Goal: Task Accomplishment & Management: Manage account settings

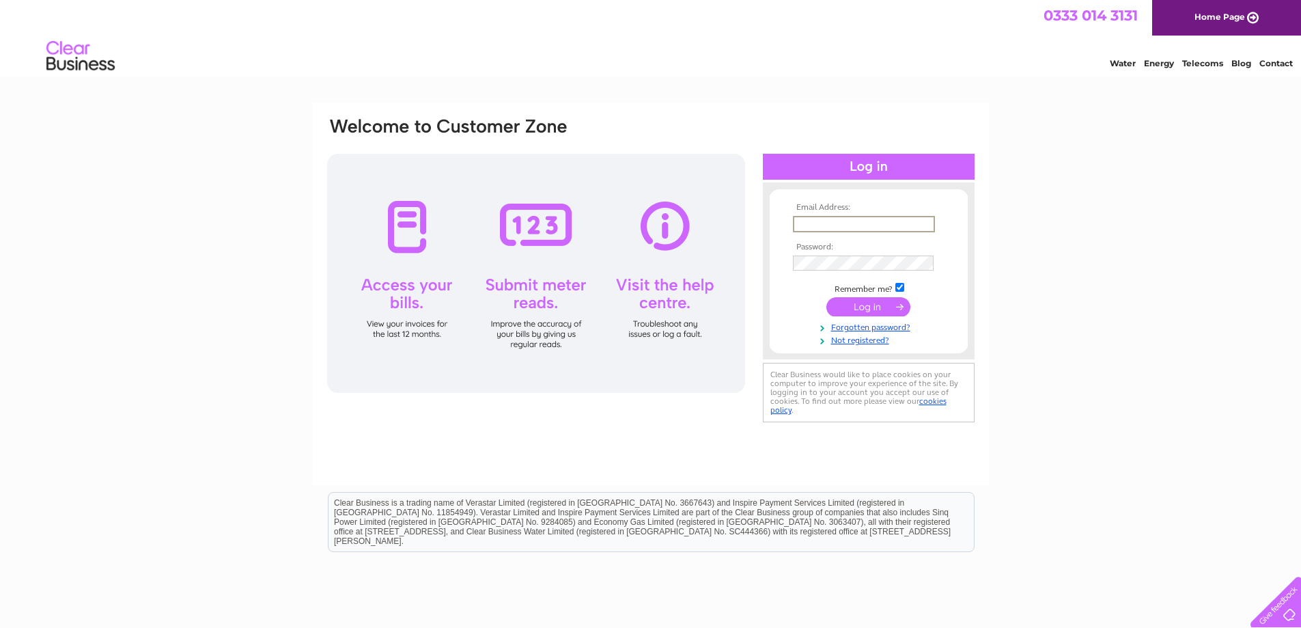
type input "calstarpharmacyltd@gmail.com"
click at [878, 304] on input "submit" at bounding box center [868, 305] width 84 height 19
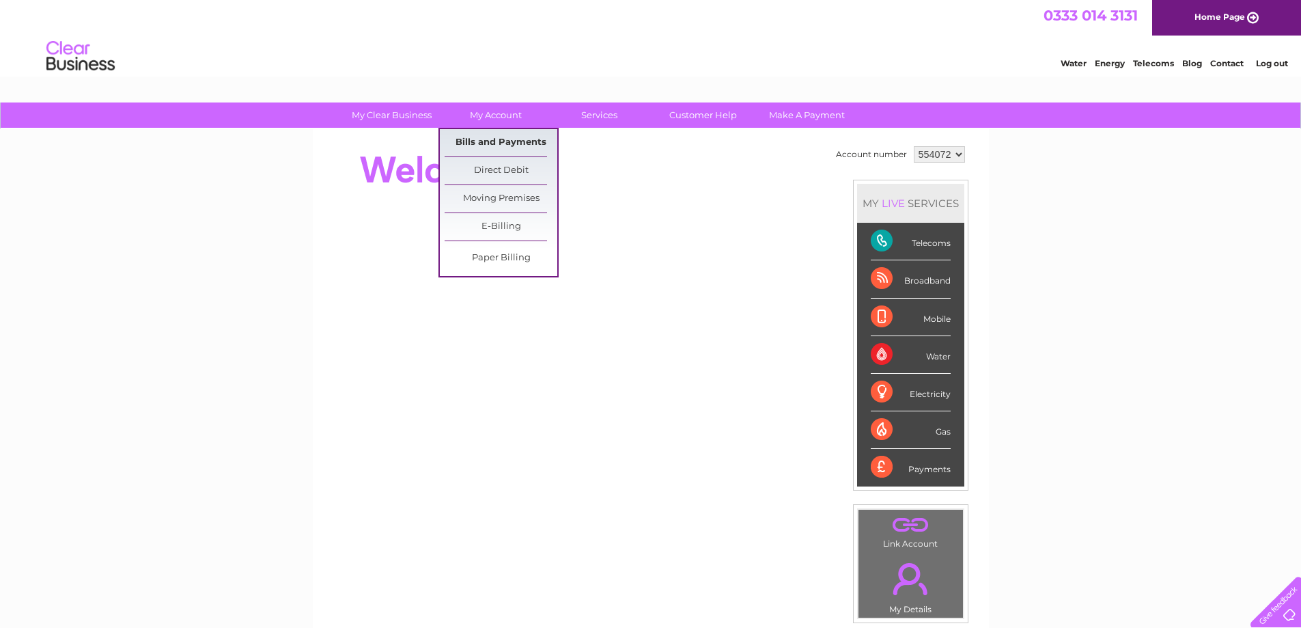
click at [494, 139] on link "Bills and Payments" at bounding box center [501, 142] width 113 height 27
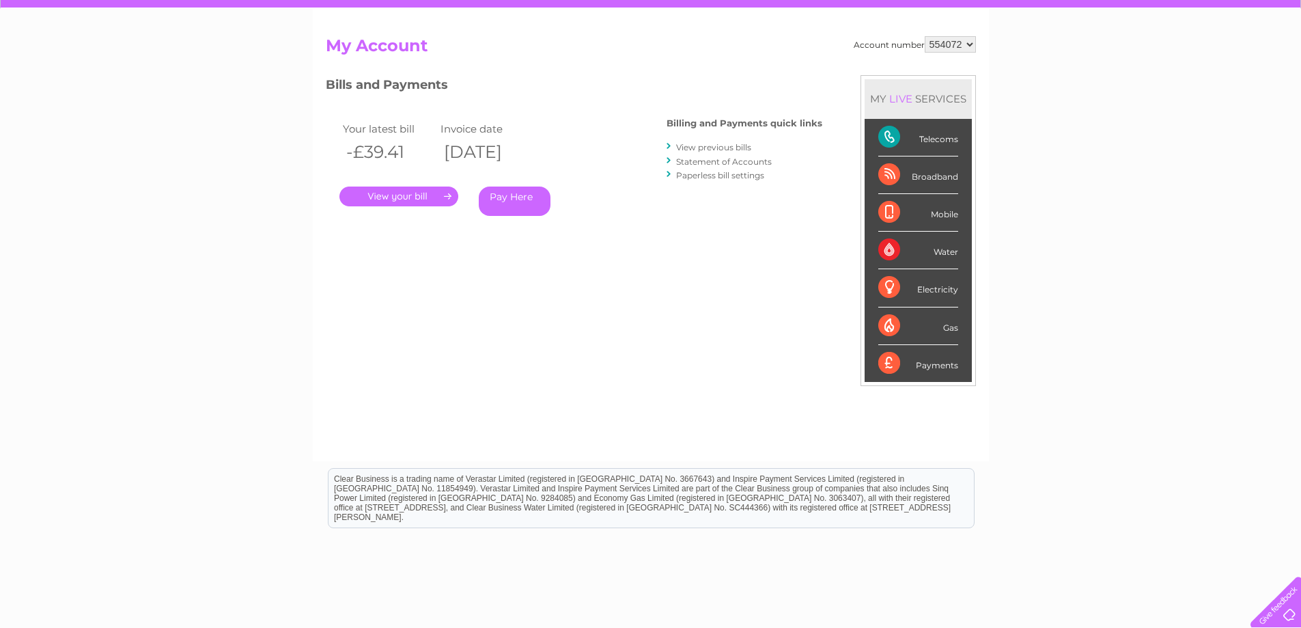
scroll to position [137, 0]
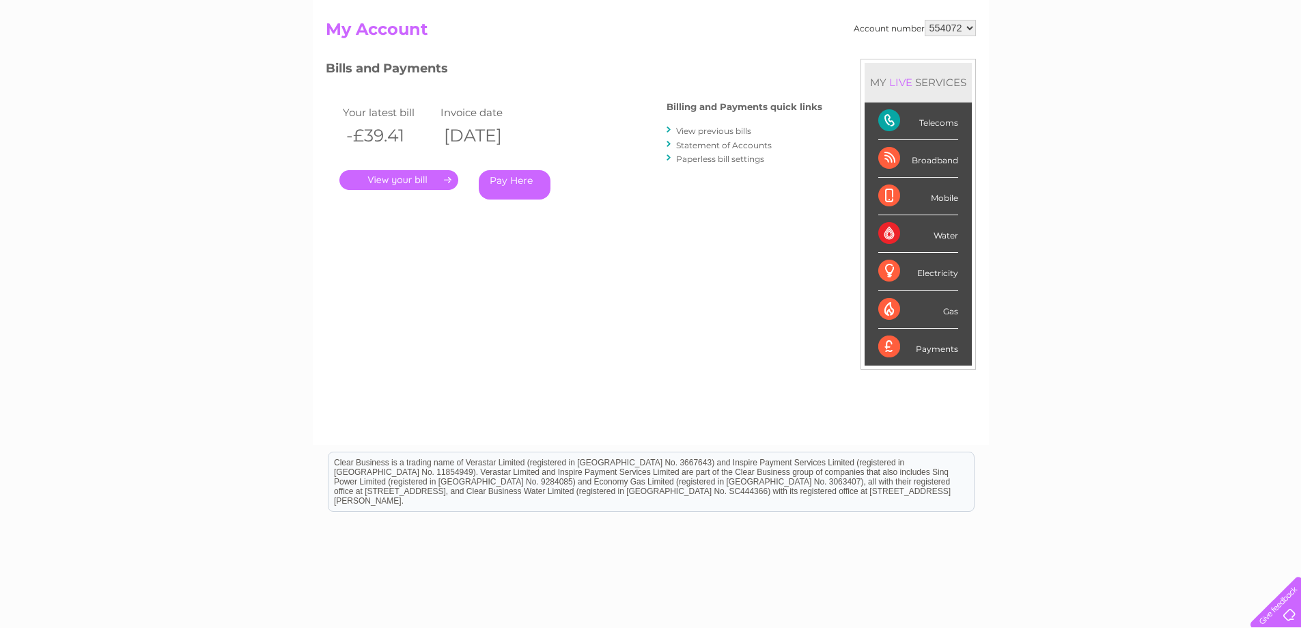
click at [410, 185] on link "." at bounding box center [398, 180] width 119 height 20
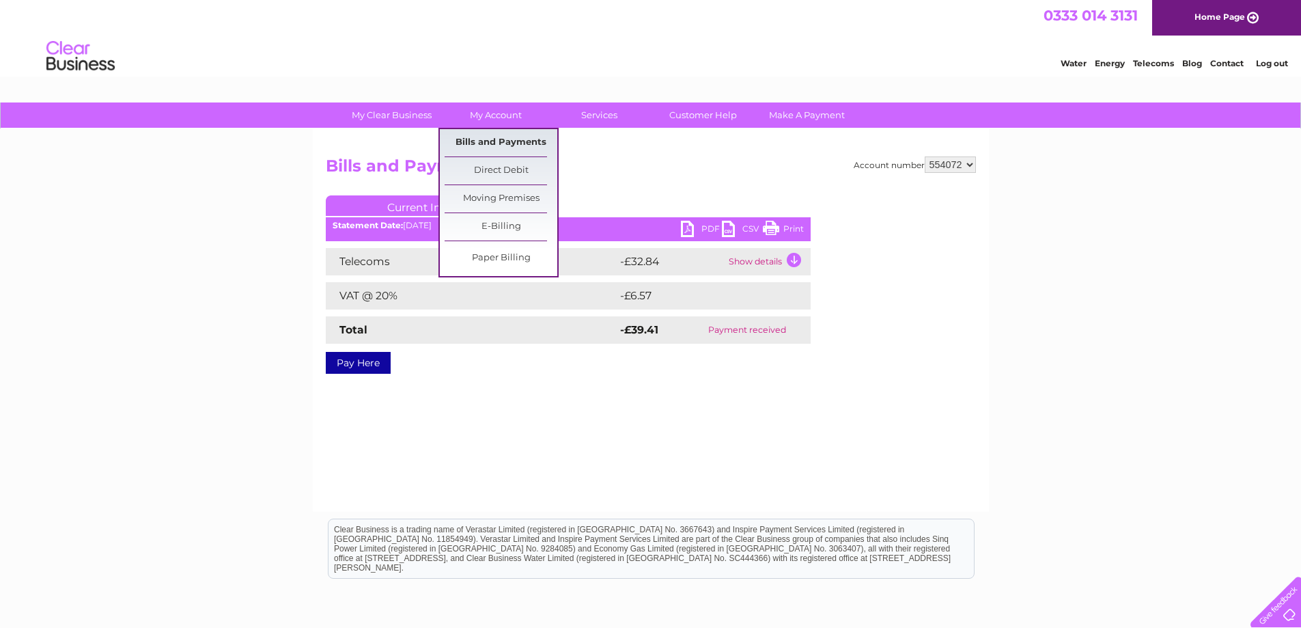
click at [492, 139] on link "Bills and Payments" at bounding box center [501, 142] width 113 height 27
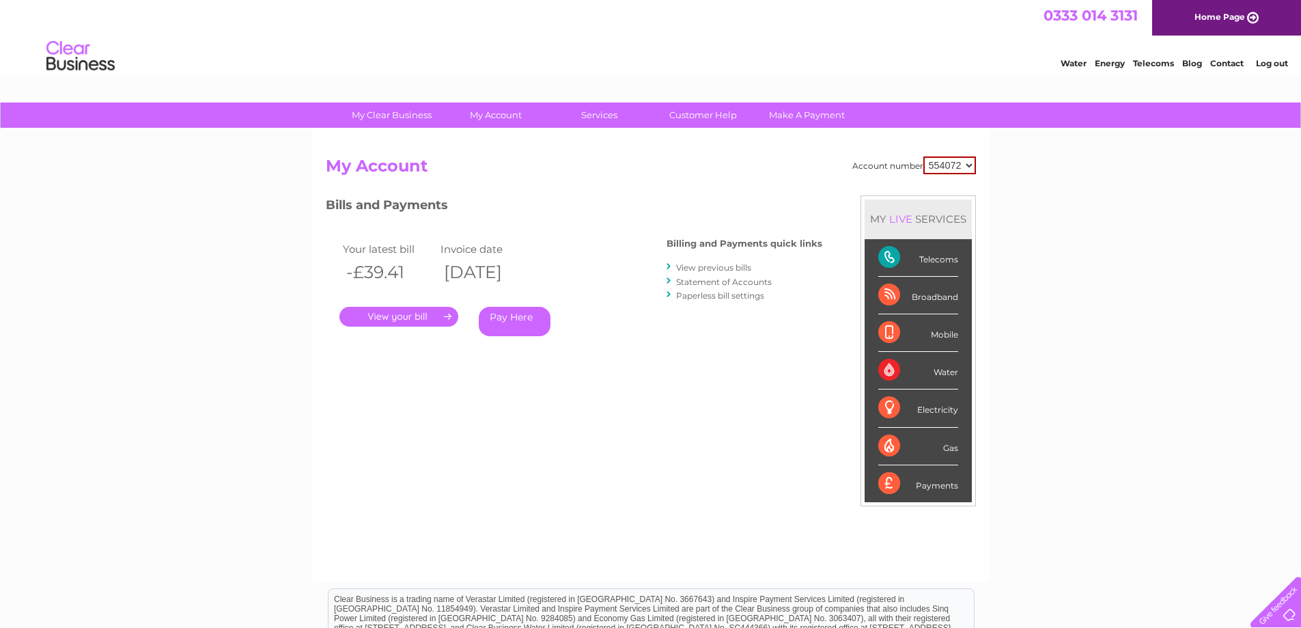
click at [729, 267] on link "View previous bills" at bounding box center [713, 267] width 75 height 10
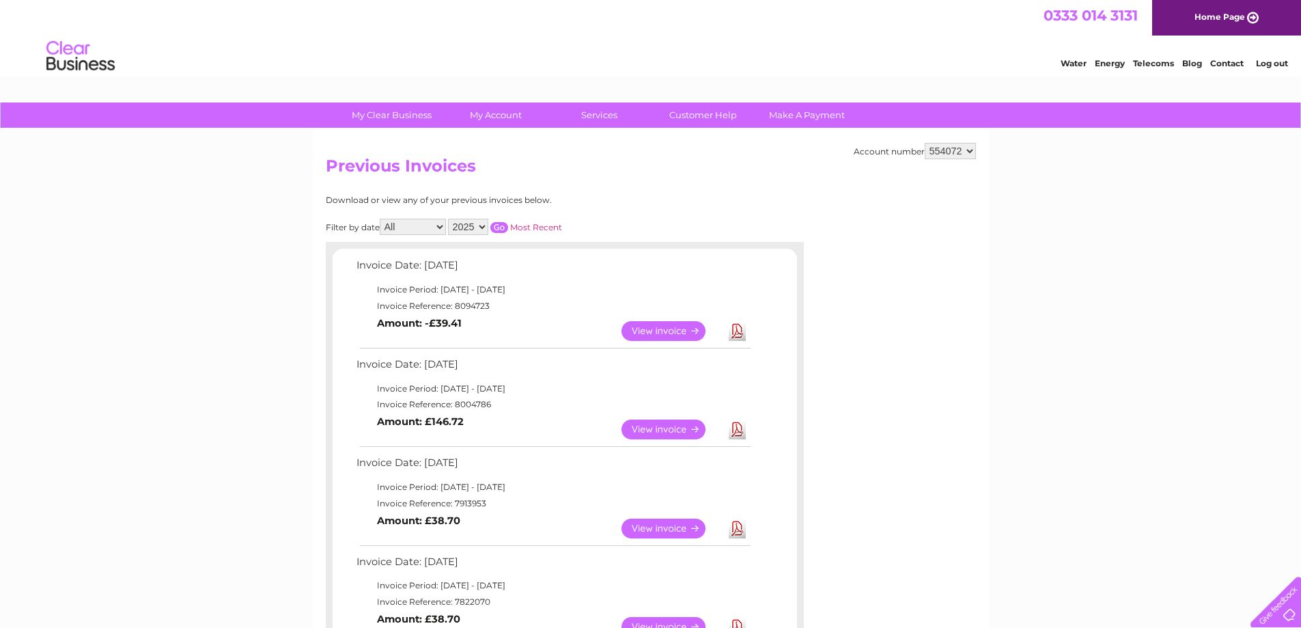
click at [656, 328] on link "View" at bounding box center [672, 331] width 100 height 20
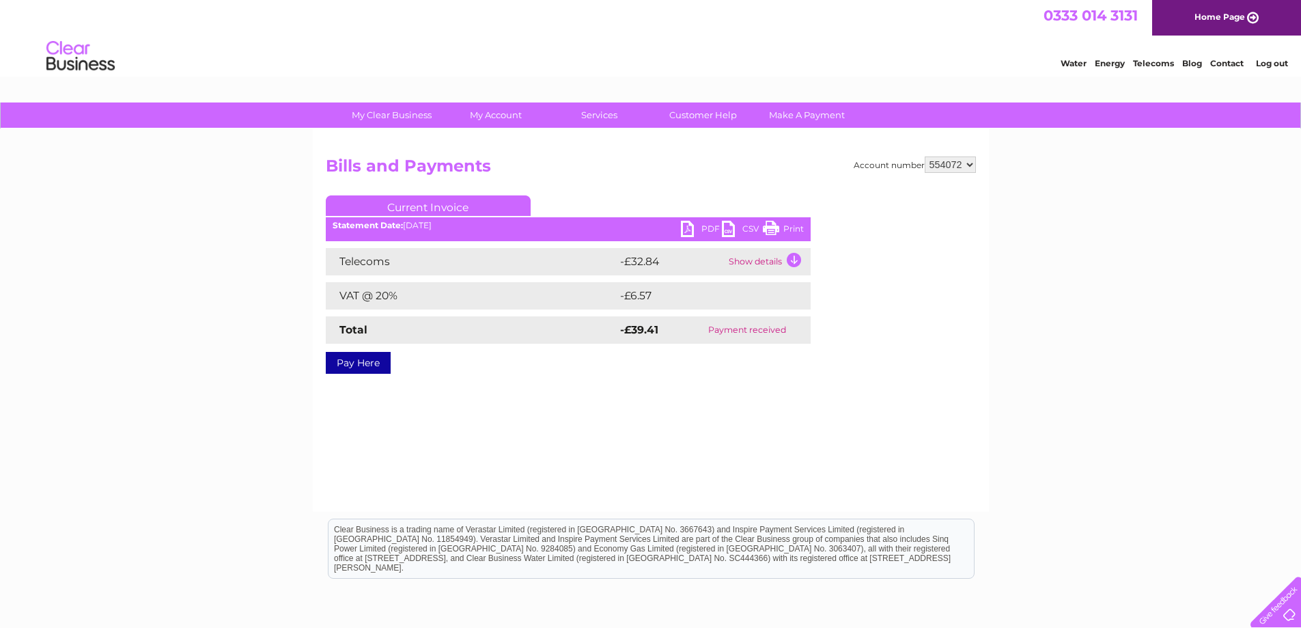
click at [772, 228] on link "Print" at bounding box center [783, 231] width 41 height 20
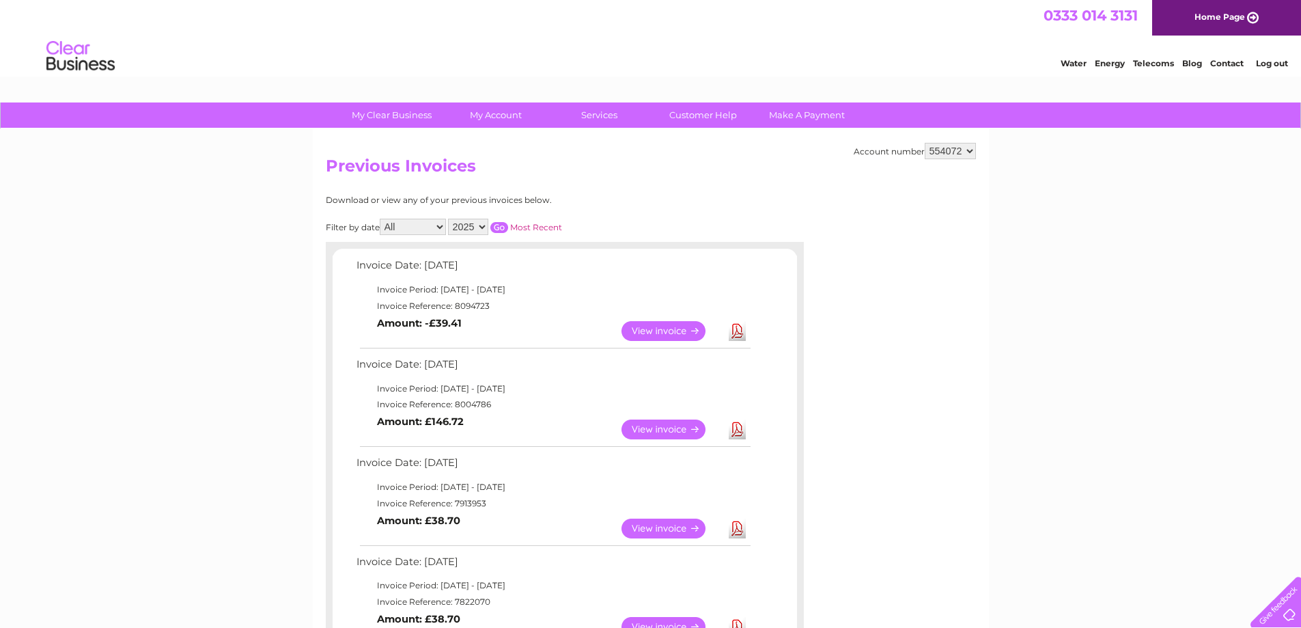
click at [669, 431] on link "View" at bounding box center [672, 429] width 100 height 20
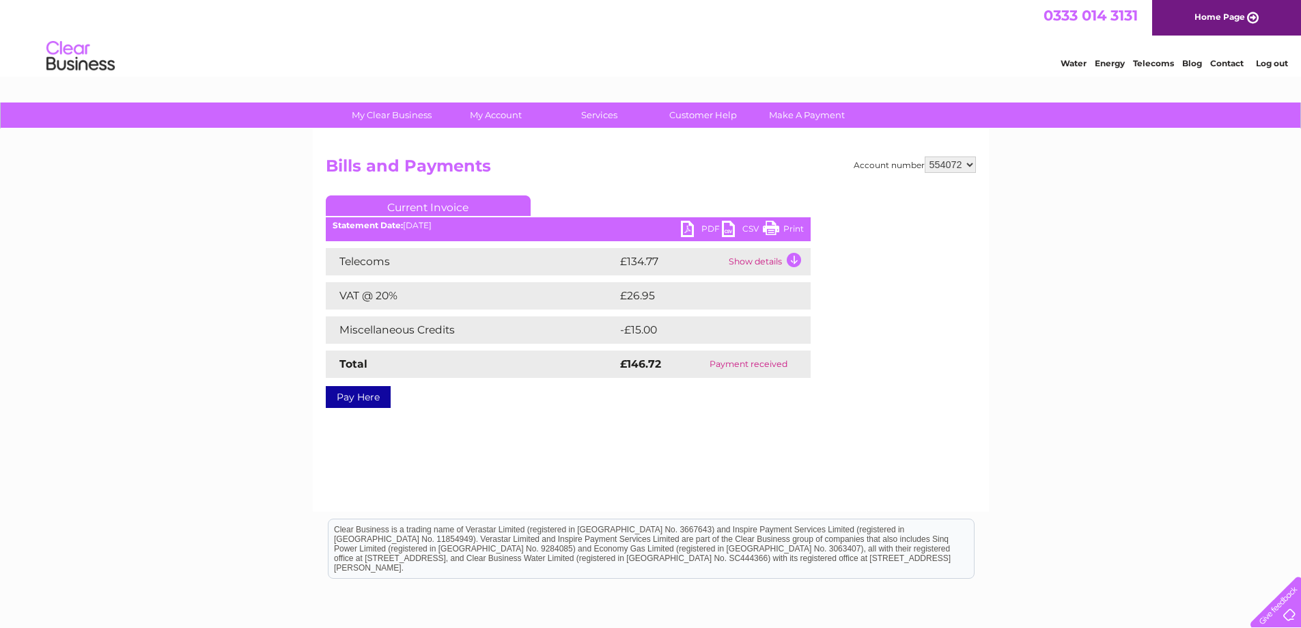
click at [788, 227] on link "Print" at bounding box center [783, 231] width 41 height 20
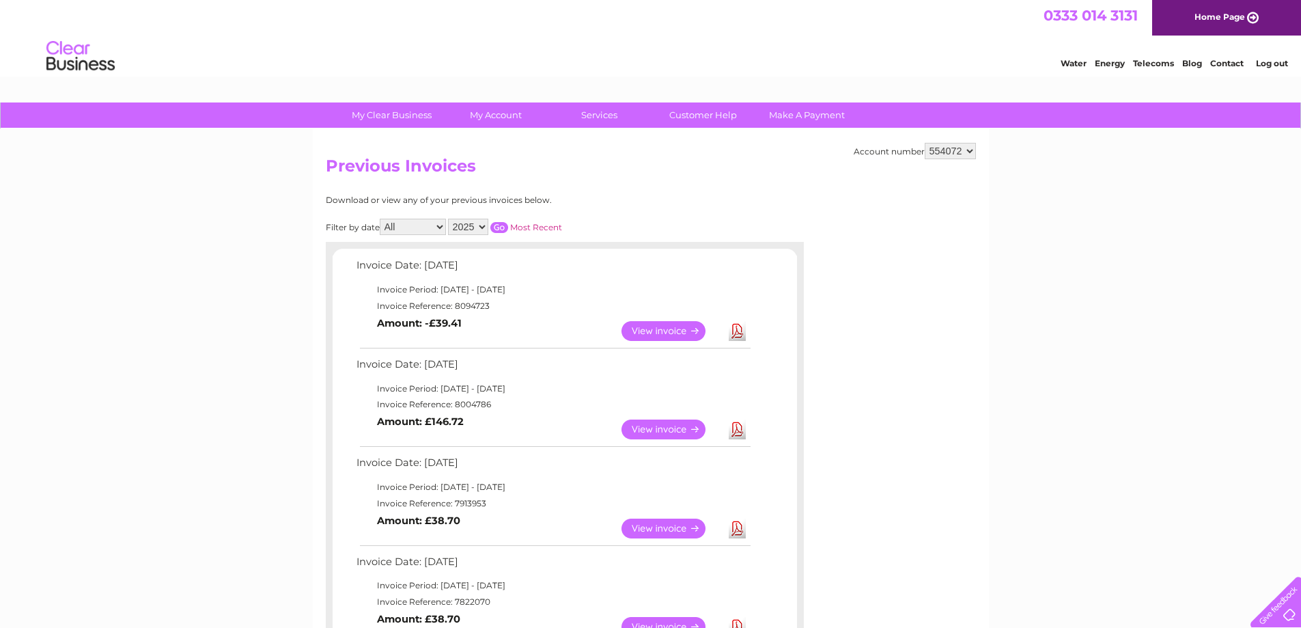
click at [654, 529] on link "View" at bounding box center [672, 528] width 100 height 20
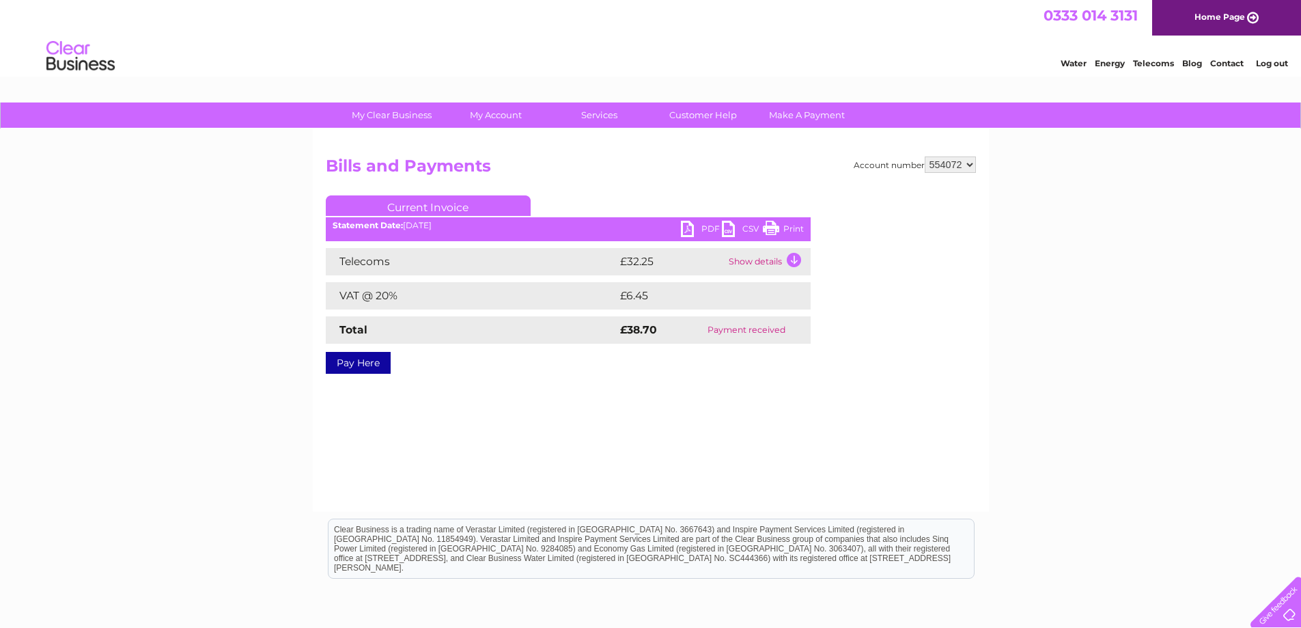
click at [774, 223] on link "Print" at bounding box center [783, 231] width 41 height 20
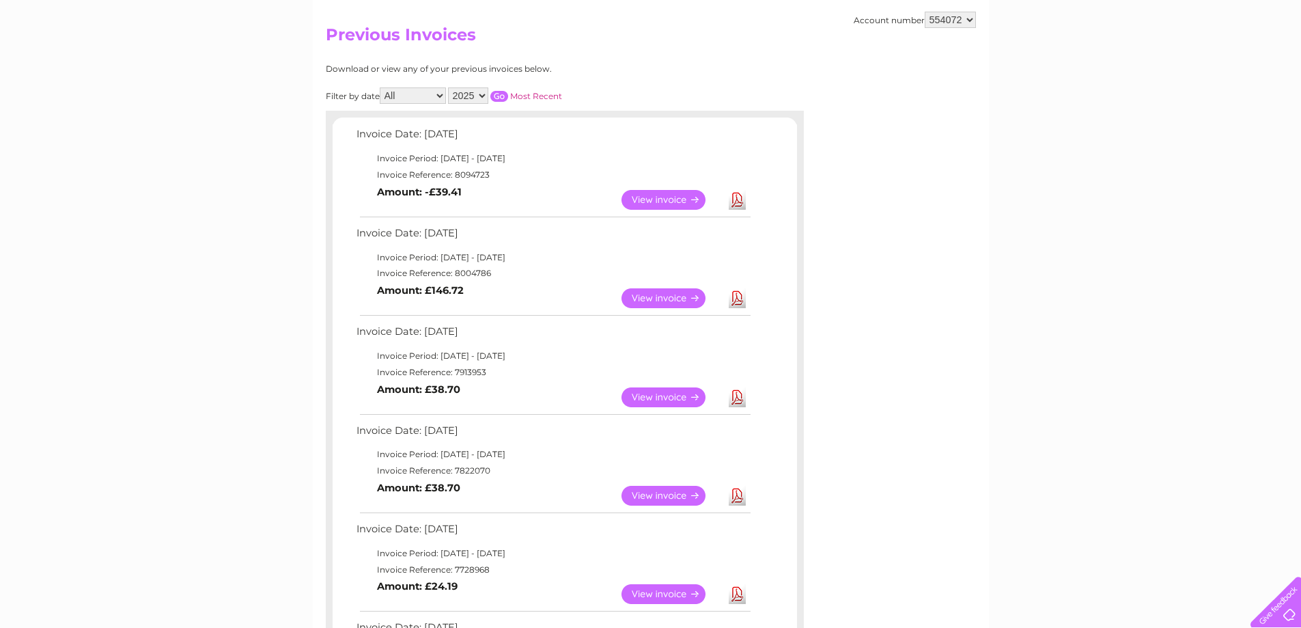
scroll to position [137, 0]
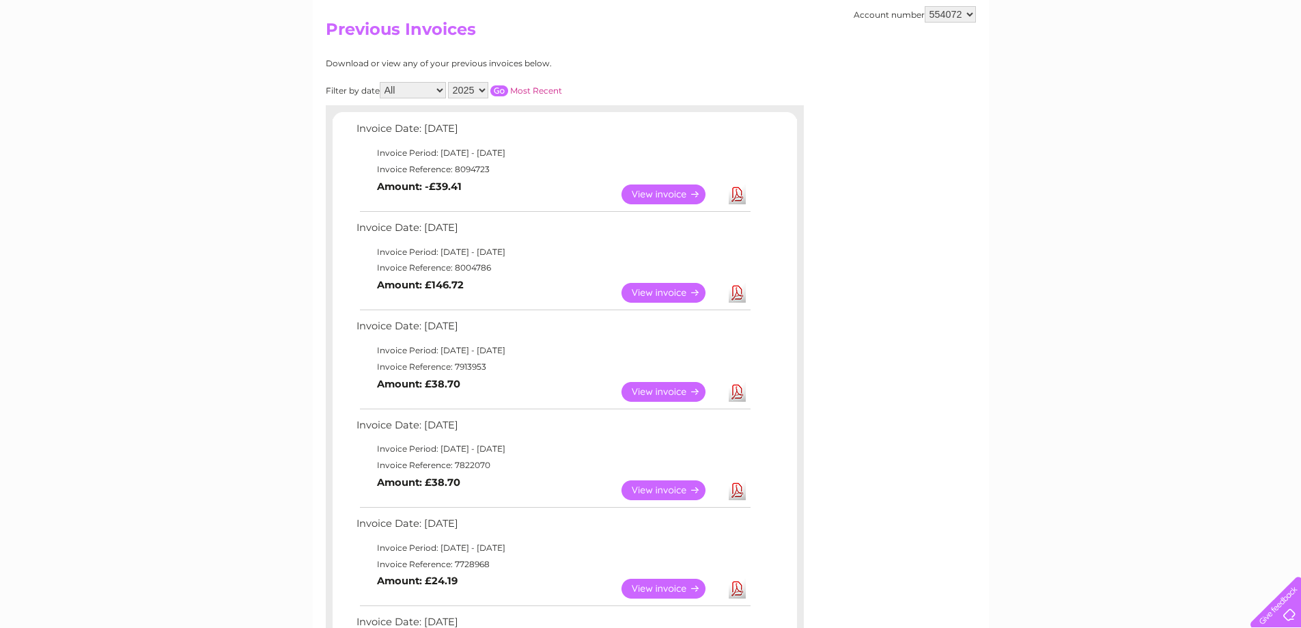
click at [637, 487] on link "View" at bounding box center [672, 490] width 100 height 20
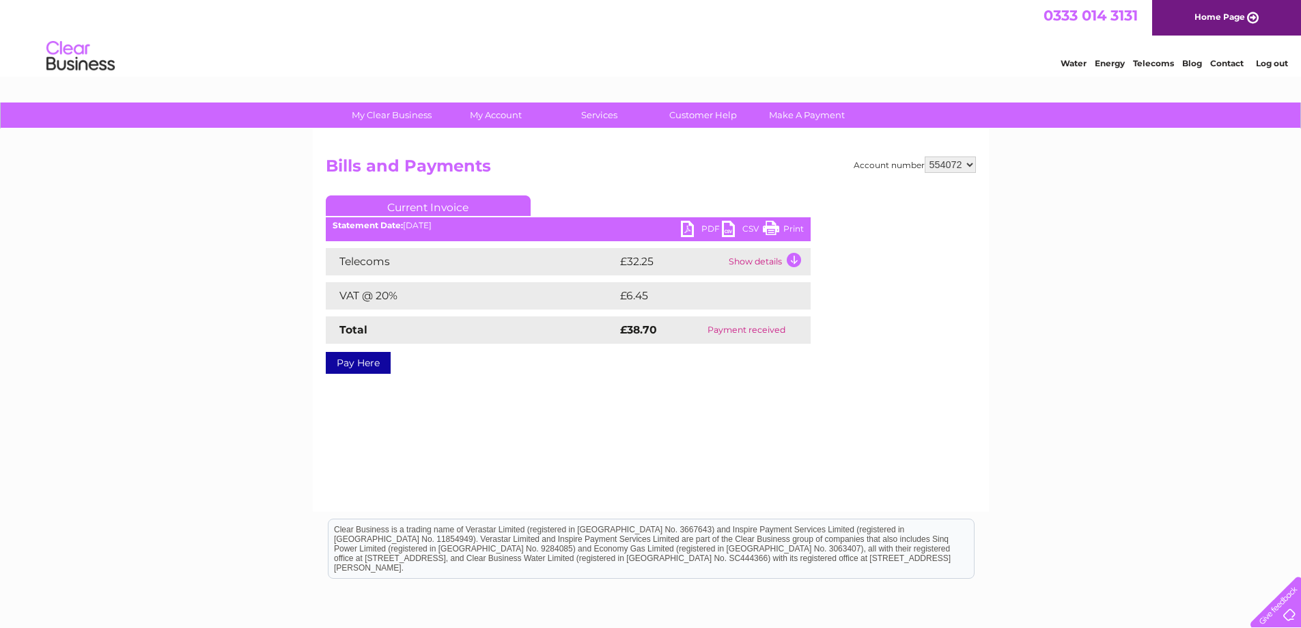
click at [792, 229] on link "Print" at bounding box center [783, 231] width 41 height 20
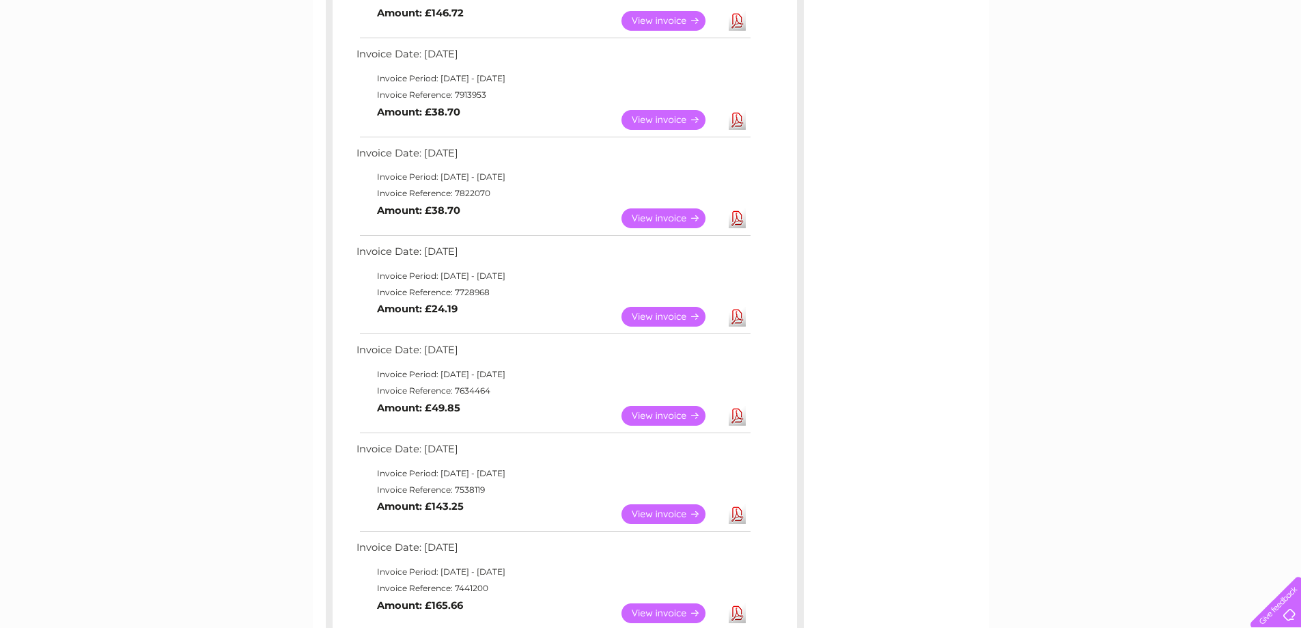
scroll to position [410, 0]
click at [662, 311] on link "View" at bounding box center [672, 315] width 100 height 20
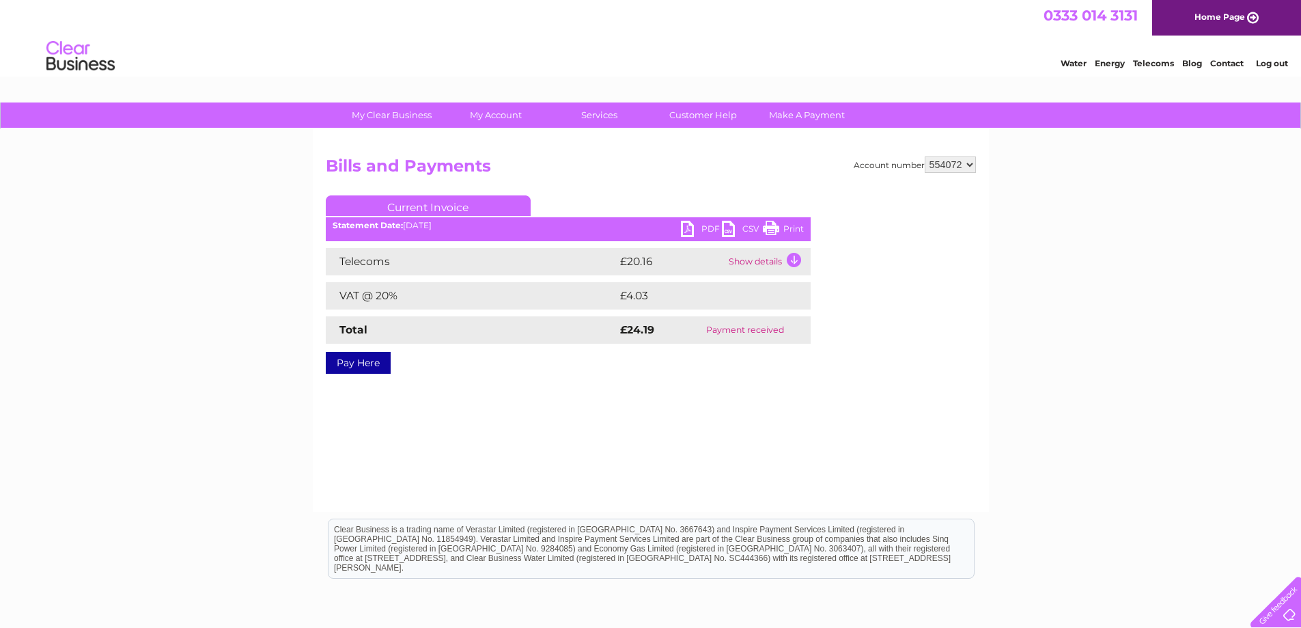
click at [767, 230] on link "Print" at bounding box center [783, 231] width 41 height 20
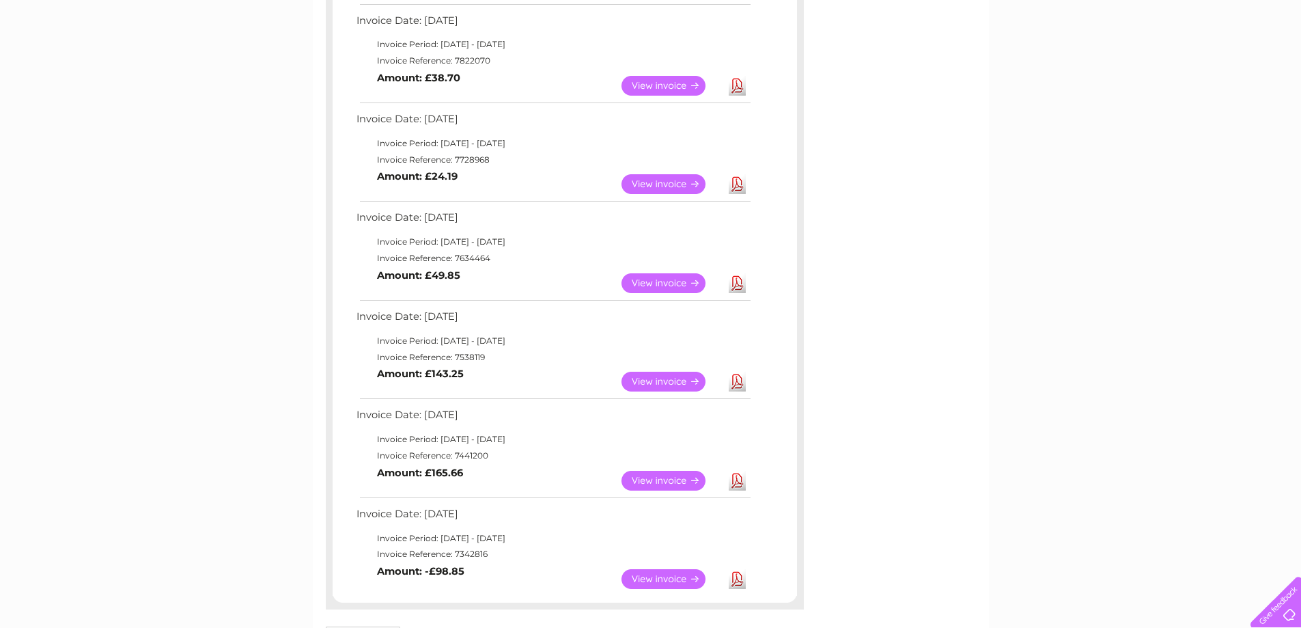
scroll to position [546, 0]
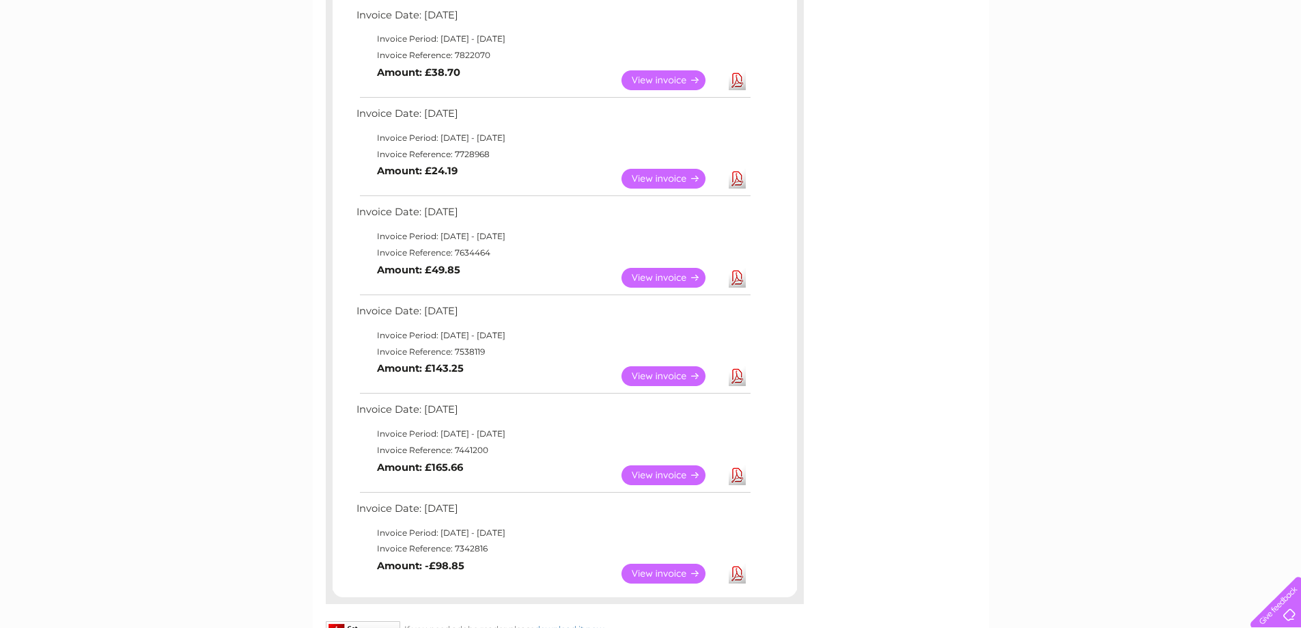
click at [669, 277] on link "View" at bounding box center [672, 278] width 100 height 20
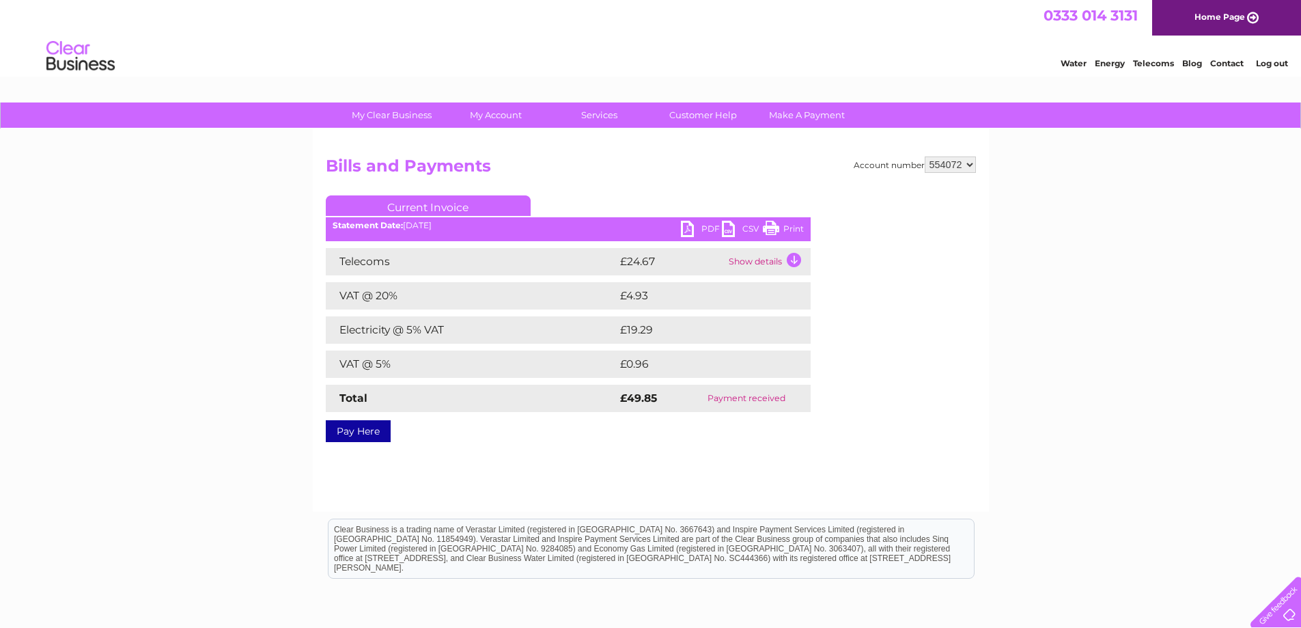
click at [779, 227] on link "Print" at bounding box center [783, 231] width 41 height 20
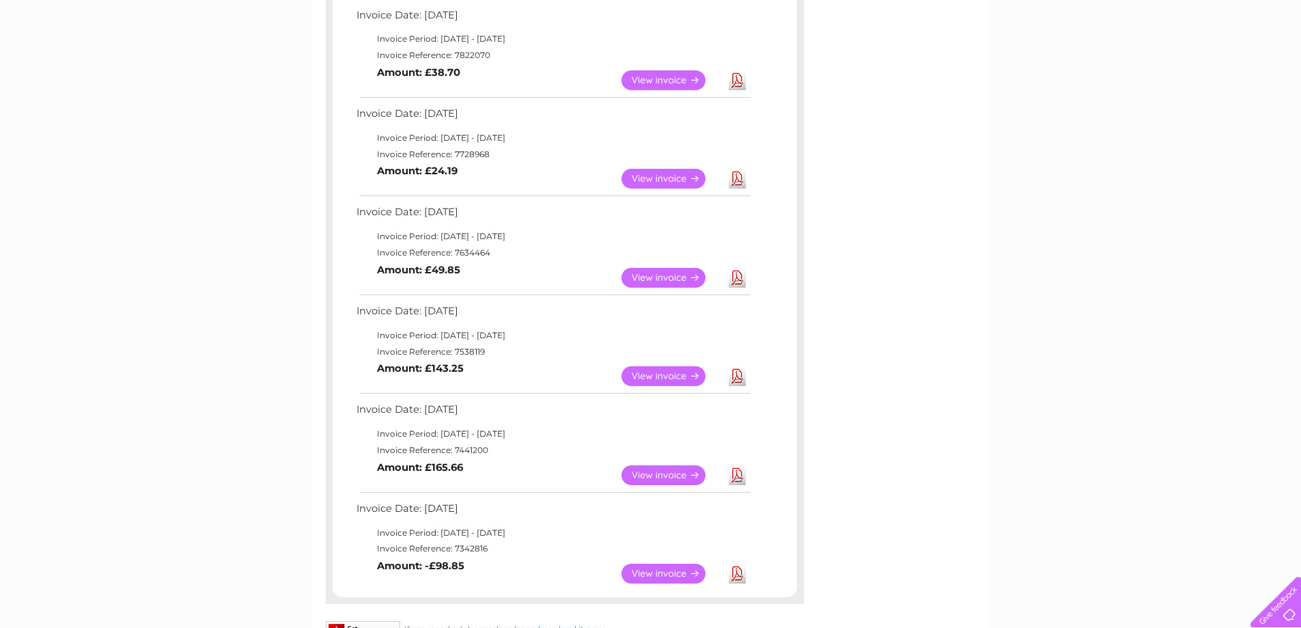
click at [658, 379] on link "View" at bounding box center [672, 376] width 100 height 20
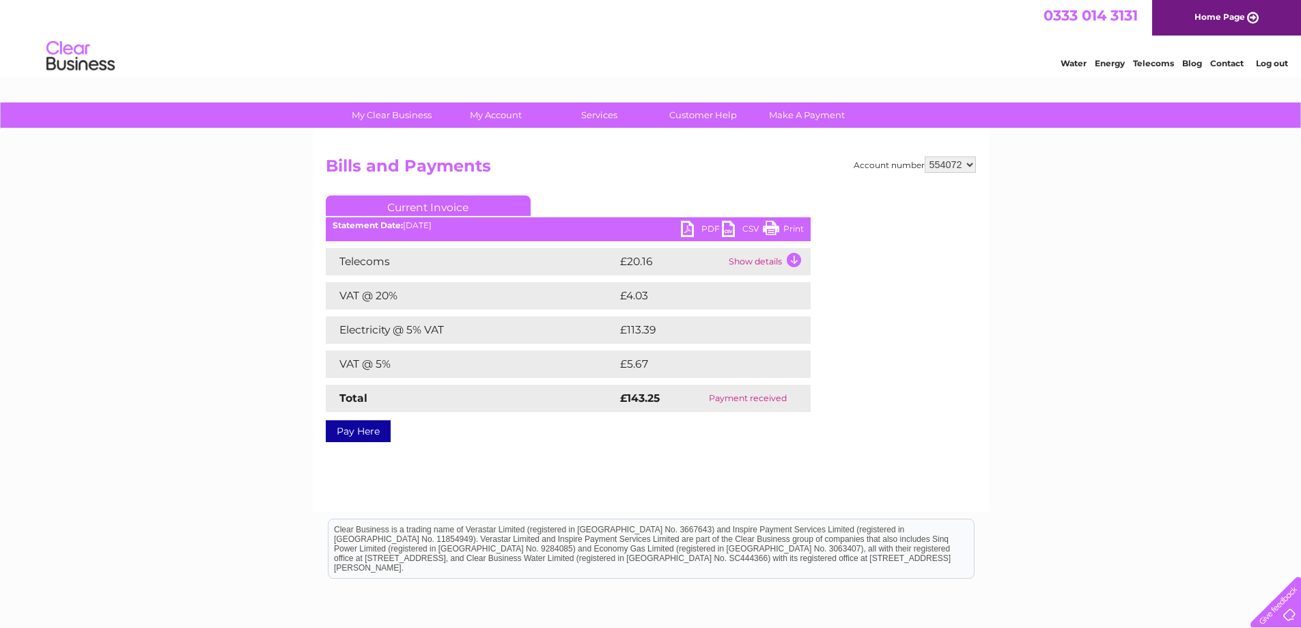
click at [770, 225] on link "Print" at bounding box center [783, 231] width 41 height 20
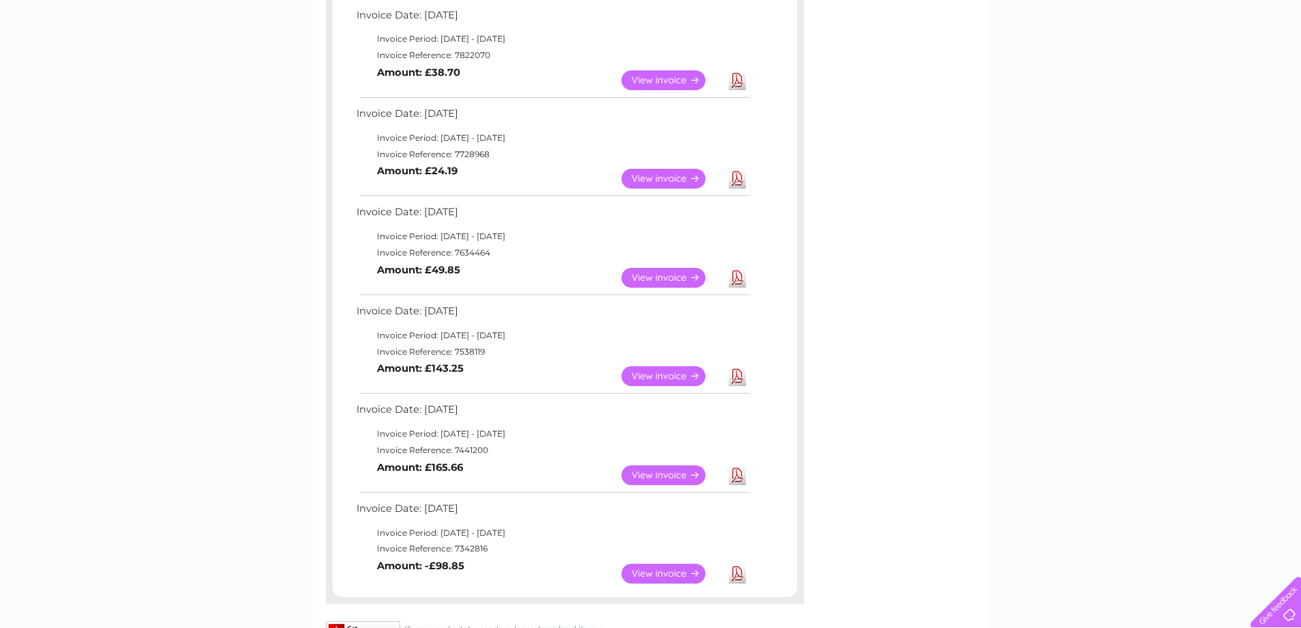
click at [667, 478] on link "View" at bounding box center [672, 475] width 100 height 20
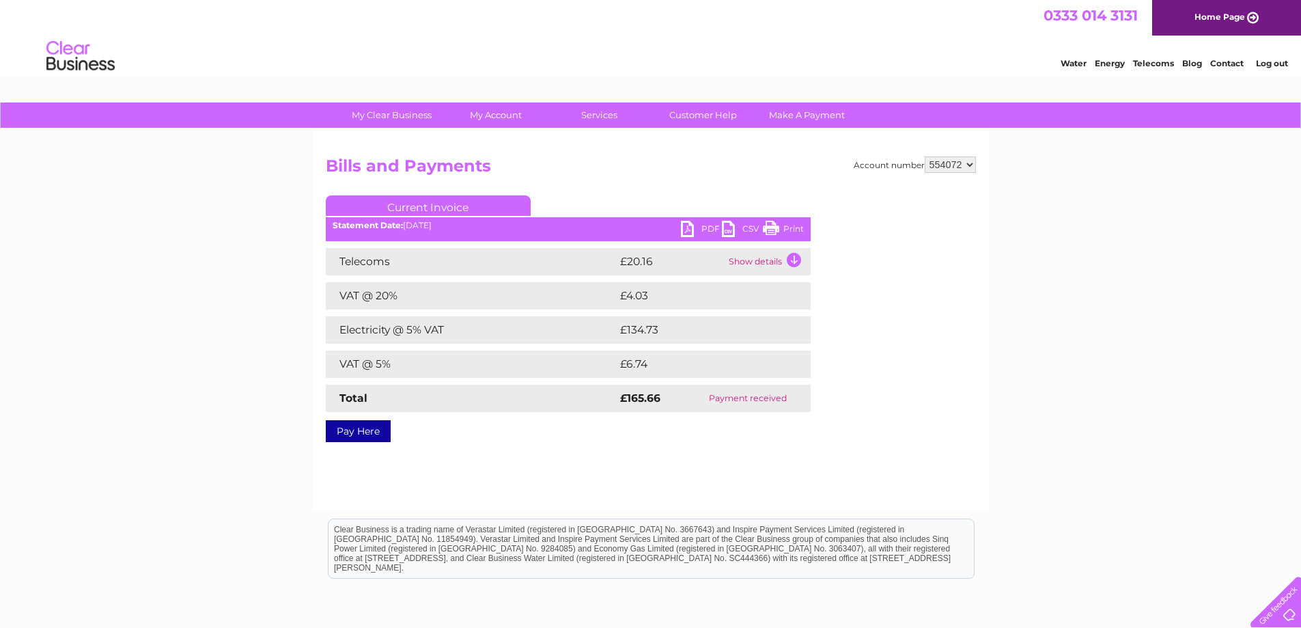
click at [776, 225] on link "Print" at bounding box center [783, 231] width 41 height 20
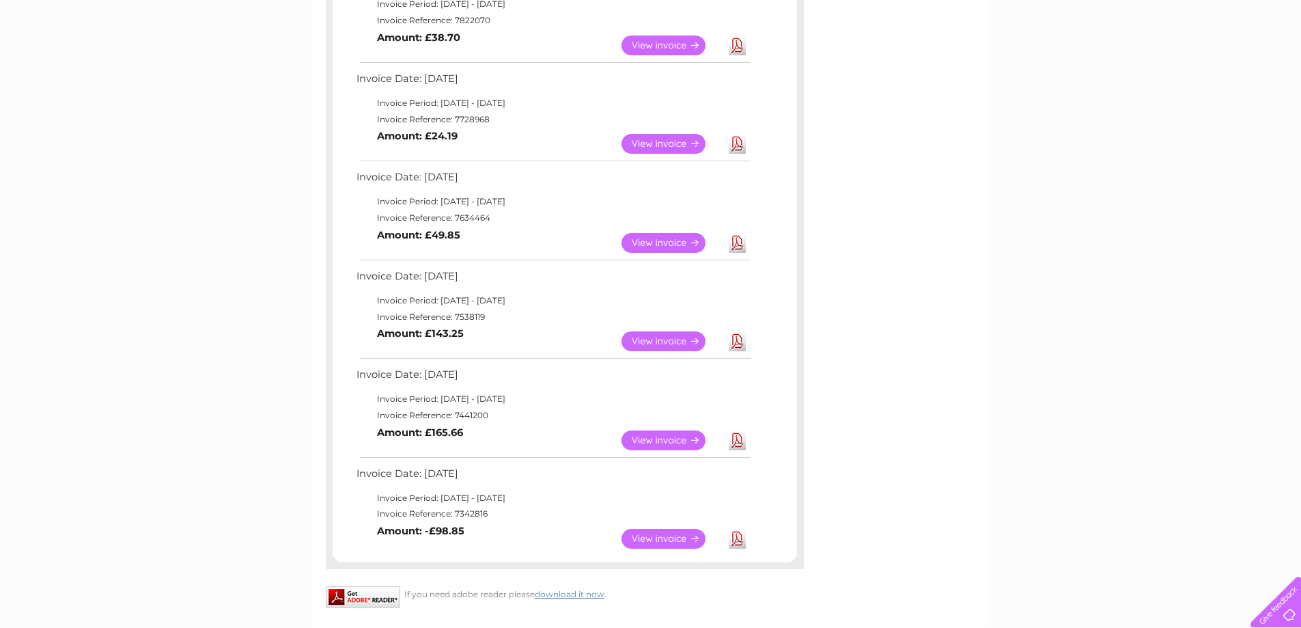
scroll to position [615, 0]
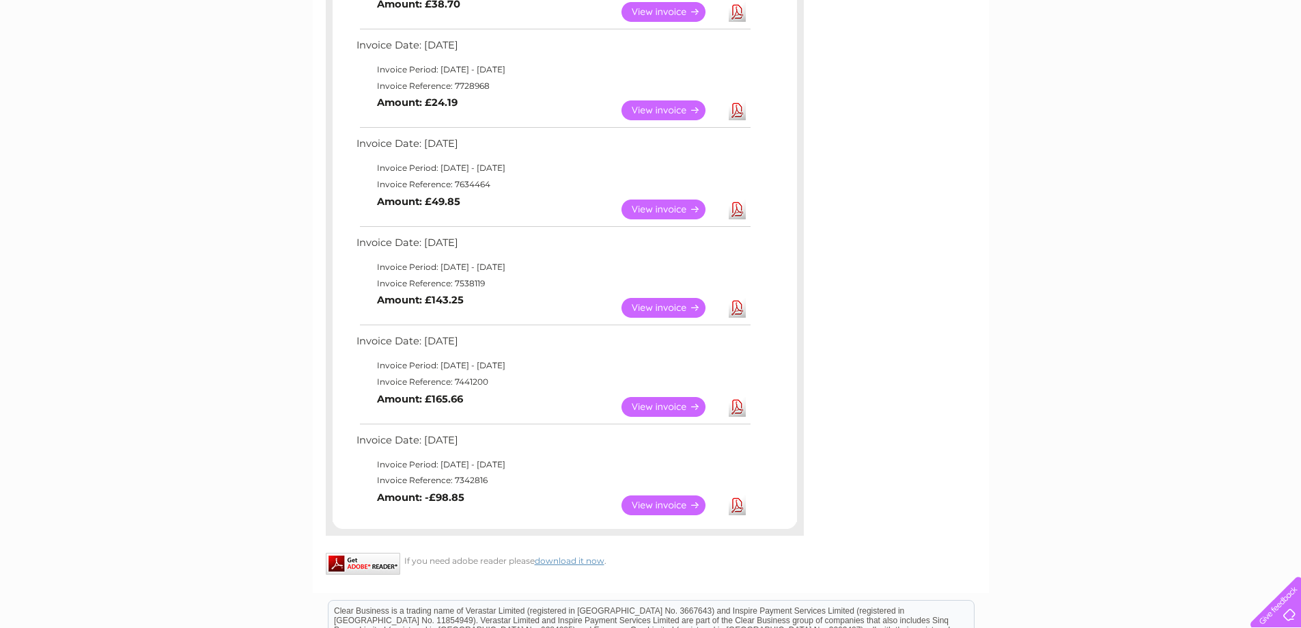
click at [666, 503] on link "View" at bounding box center [672, 505] width 100 height 20
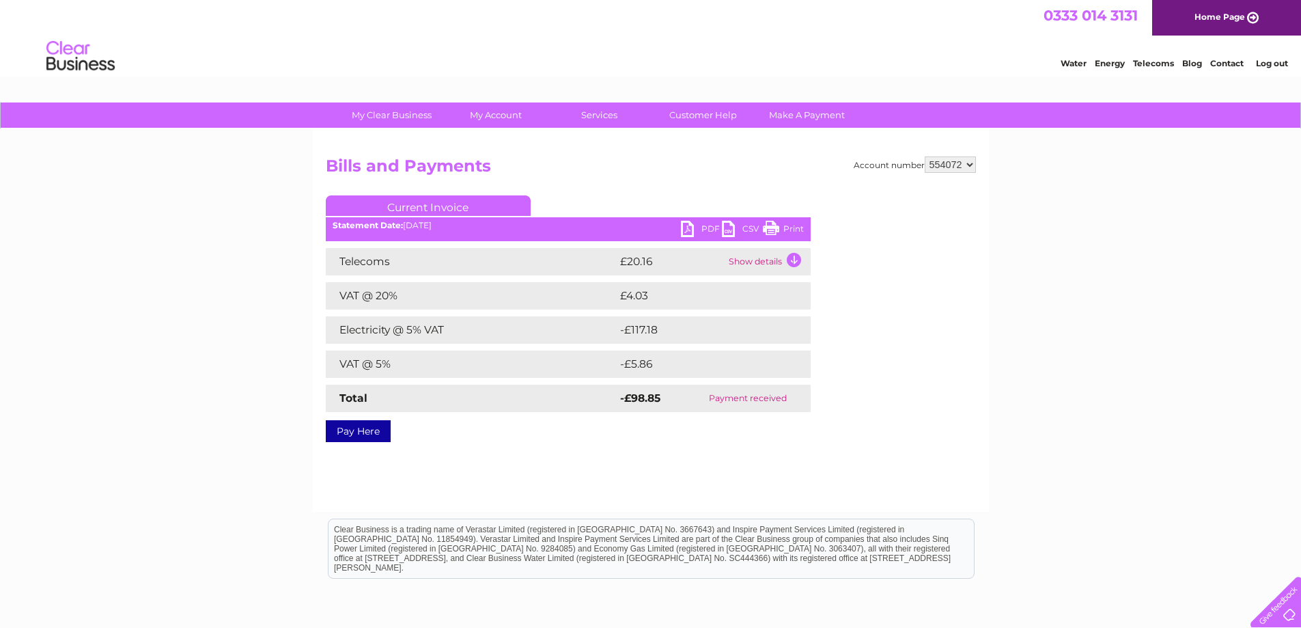
click at [768, 228] on link "Print" at bounding box center [783, 231] width 41 height 20
